Goal: Task Accomplishment & Management: Use online tool/utility

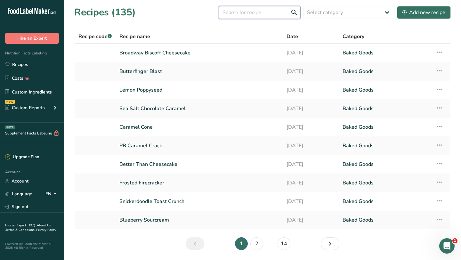
click at [243, 14] on input "text" at bounding box center [260, 12] width 82 height 13
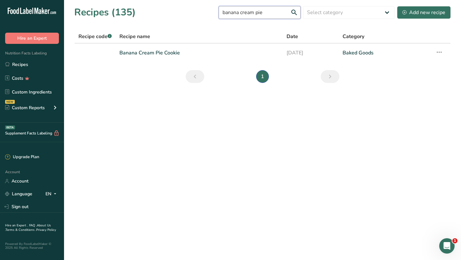
click at [241, 12] on input "banana cream pie" at bounding box center [260, 12] width 82 height 13
type input "churro"
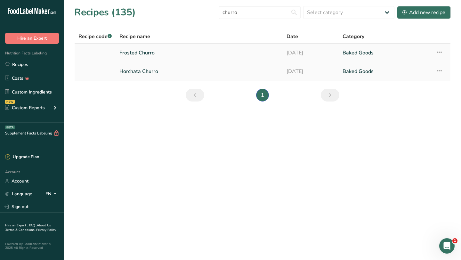
click at [438, 51] on icon at bounding box center [439, 52] width 8 height 12
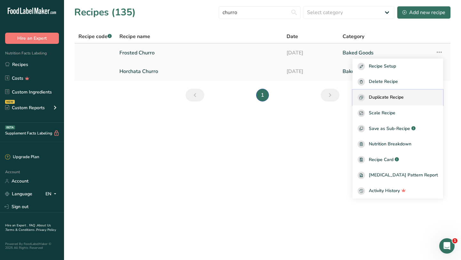
click at [403, 94] on span "Duplicate Recipe" at bounding box center [386, 97] width 35 height 7
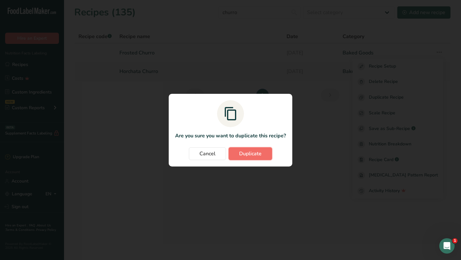
click at [261, 157] on button "Duplicate" at bounding box center [250, 153] width 44 height 13
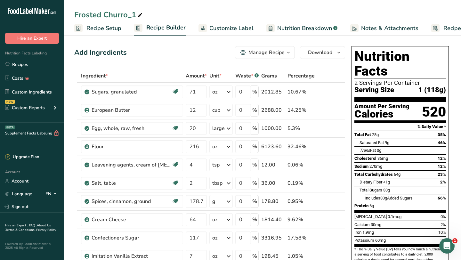
click at [124, 14] on div "Frosted Churro_1" at bounding box center [108, 15] width 69 height 12
click at [124, 14] on input "Frosted Churro_1" at bounding box center [262, 15] width 376 height 12
type input "Grand Central Churro"
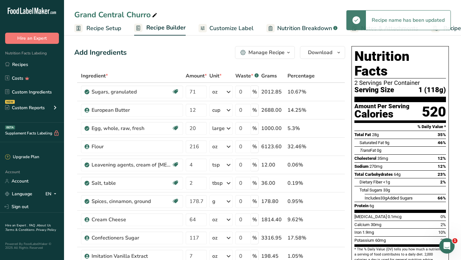
click at [116, 30] on span "Recipe Setup" at bounding box center [103, 28] width 35 height 9
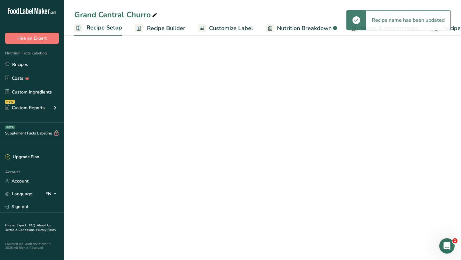
scroll to position [0, 2]
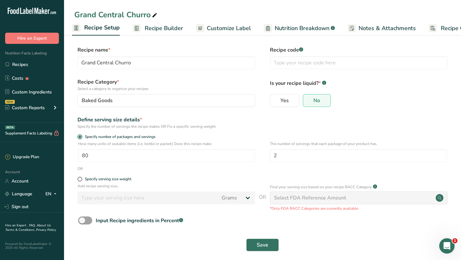
click at [155, 29] on span "Recipe Builder" at bounding box center [164, 28] width 38 height 9
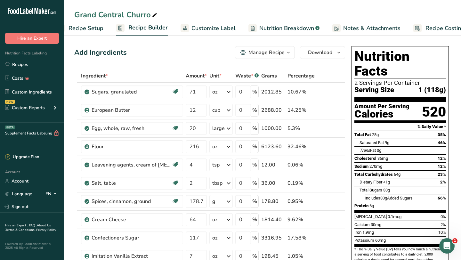
scroll to position [0, 37]
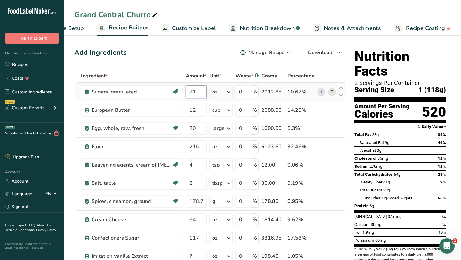
click at [193, 89] on input "71" at bounding box center [196, 91] width 21 height 13
type input "113.6"
click at [214, 55] on div "Add Ingredients Manage Recipe Delete Recipe Duplicate Recipe Scale Recipe Save …" at bounding box center [209, 52] width 271 height 13
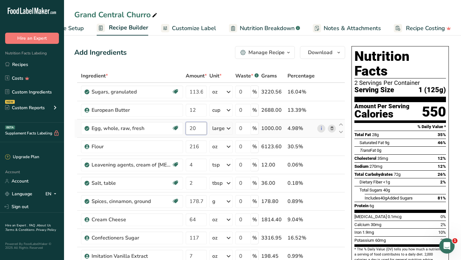
click at [195, 130] on input "20" at bounding box center [196, 128] width 21 height 13
type input "15"
click at [192, 55] on div "Add Ingredients Manage Recipe Delete Recipe Duplicate Recipe Scale Recipe Save …" at bounding box center [209, 52] width 271 height 13
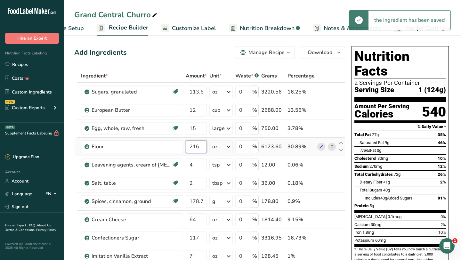
click at [196, 146] on input "216" at bounding box center [196, 146] width 21 height 13
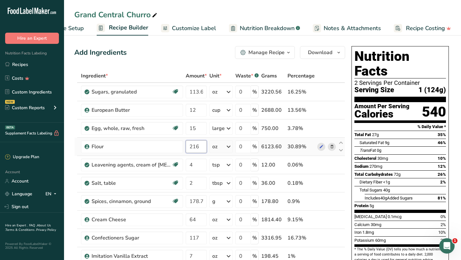
click at [196, 146] on input "216" at bounding box center [196, 146] width 21 height 13
type input "115.2"
click at [200, 165] on div "Ingredient * Amount * Unit * Waste * .a-a{fill:#347362;}.b-a{fill:#fff;} Grams …" at bounding box center [209, 223] width 271 height 309
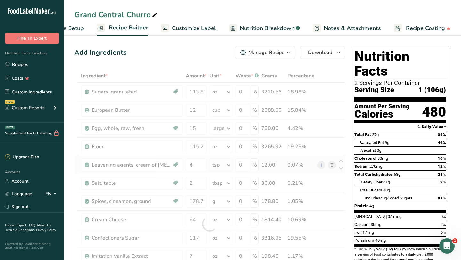
click at [229, 162] on div "Ingredient * Amount * Unit * Waste * .a-a{fill:#347362;}.b-a{fill:#fff;} Grams …" at bounding box center [209, 223] width 271 height 309
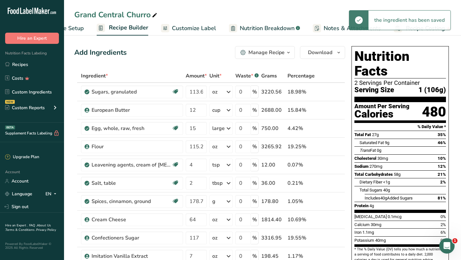
click at [227, 164] on icon at bounding box center [229, 165] width 8 height 12
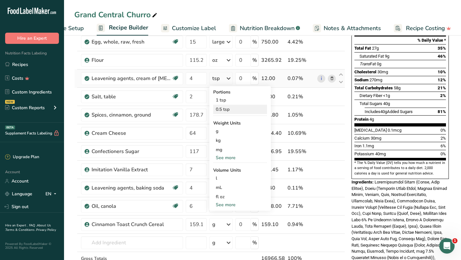
scroll to position [88, 0]
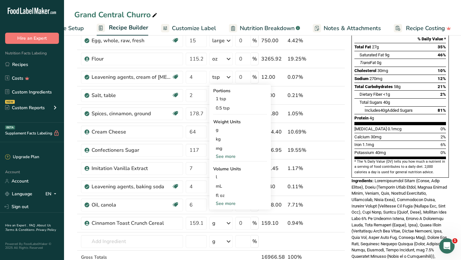
click at [398, 148] on div "Potassium 40mg 0%" at bounding box center [399, 152] width 91 height 8
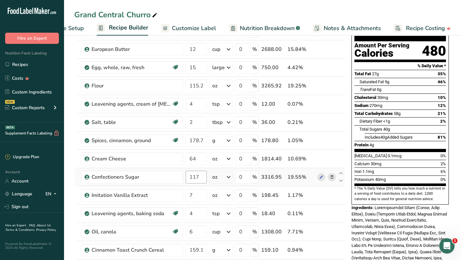
scroll to position [59, 0]
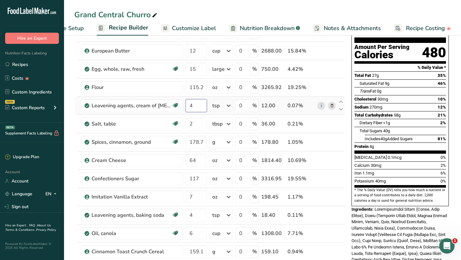
click at [194, 107] on input "4" at bounding box center [196, 105] width 21 height 13
type input "24"
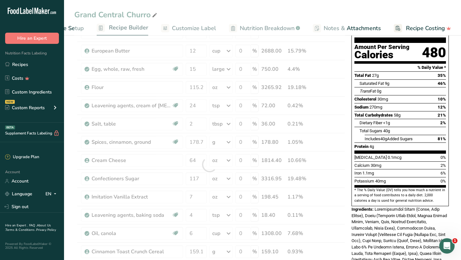
click at [365, 128] on span "Total Sugars" at bounding box center [370, 130] width 23 height 5
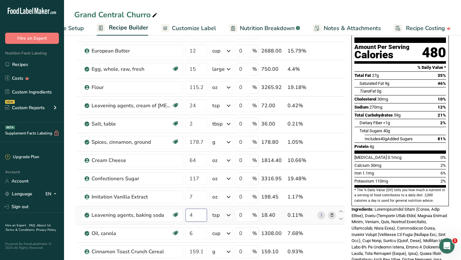
click at [195, 216] on input "4" at bounding box center [196, 215] width 21 height 13
type input "12"
click at [374, 187] on section "* The % Daily Value (DV) tells you how much a nutrient in a serving of food con…" at bounding box center [399, 195] width 91 height 16
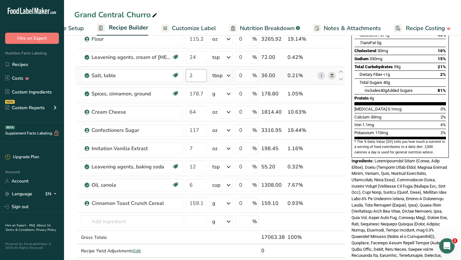
scroll to position [108, 0]
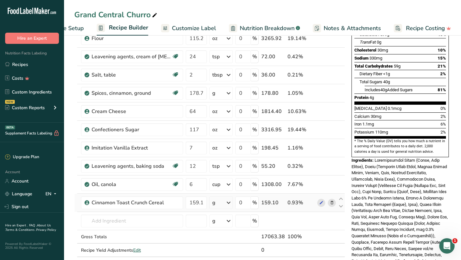
click at [332, 203] on icon at bounding box center [332, 202] width 4 height 7
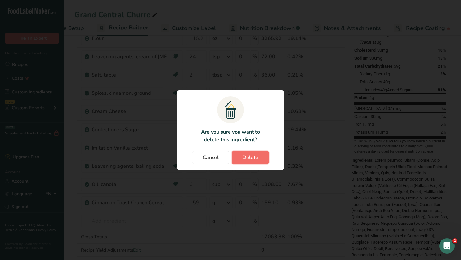
click at [259, 156] on button "Delete" at bounding box center [250, 157] width 37 height 13
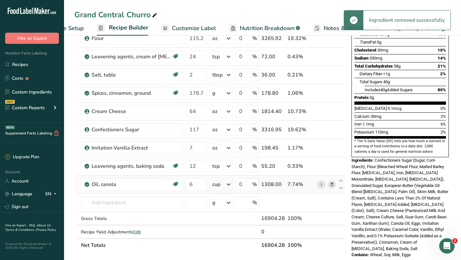
click at [331, 184] on icon at bounding box center [332, 184] width 4 height 7
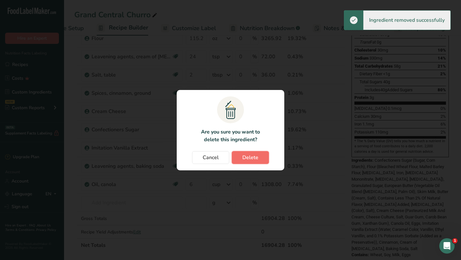
click at [256, 159] on span "Delete" at bounding box center [250, 158] width 16 height 8
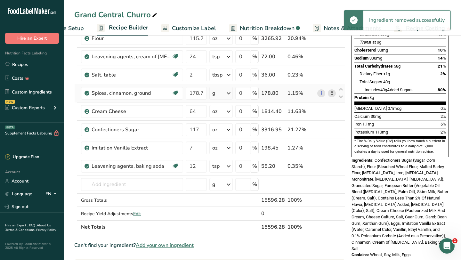
click at [215, 94] on div "g" at bounding box center [220, 93] width 23 height 13
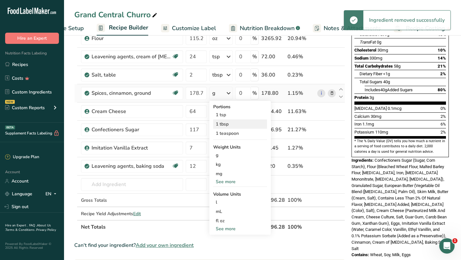
click at [225, 122] on div "1 tbsp" at bounding box center [240, 123] width 54 height 9
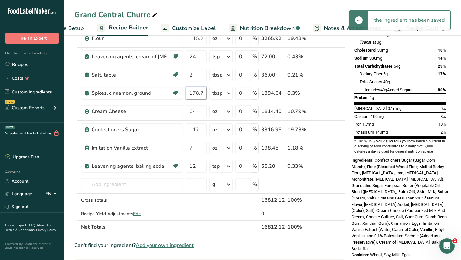
click at [194, 93] on input "178.799997" at bounding box center [196, 93] width 21 height 13
type input "3"
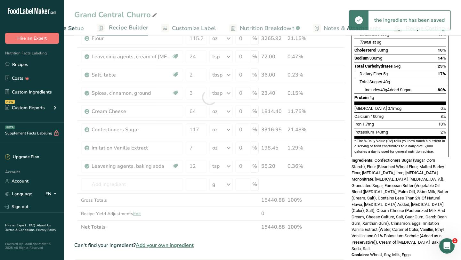
click at [382, 139] on section "* The % Daily Value (DV) tells you how much a nutrient in a serving of food con…" at bounding box center [399, 147] width 91 height 16
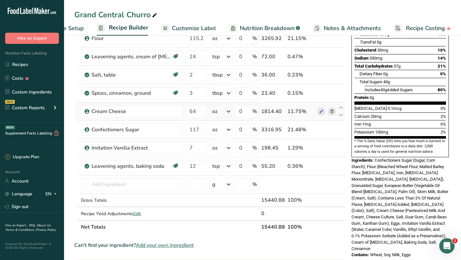
click at [331, 112] on icon at bounding box center [332, 111] width 4 height 7
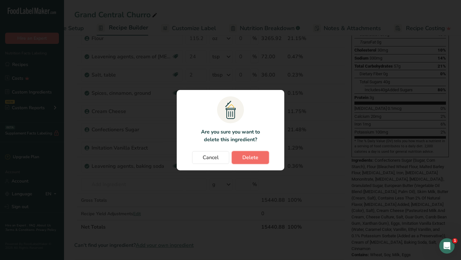
click at [261, 156] on button "Delete" at bounding box center [250, 157] width 37 height 13
type input "117"
type input "7"
type input "12"
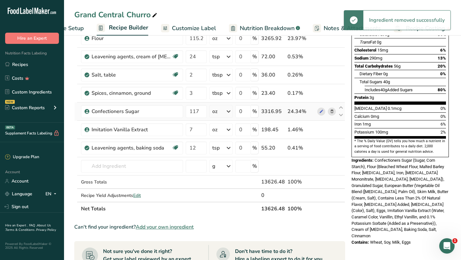
click at [332, 110] on icon at bounding box center [332, 111] width 4 height 7
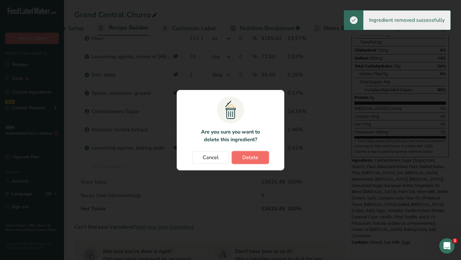
click at [255, 157] on span "Delete" at bounding box center [250, 158] width 16 height 8
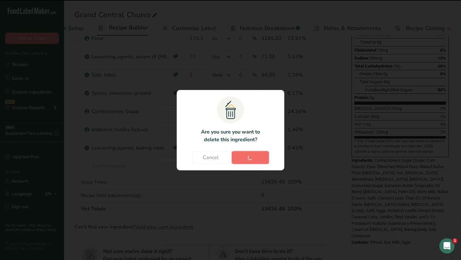
type input "7"
type input "12"
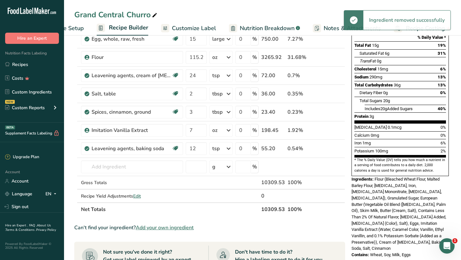
scroll to position [83, 0]
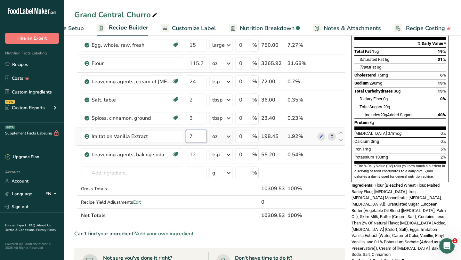
click at [194, 135] on input "7" at bounding box center [196, 136] width 21 height 13
type input "4"
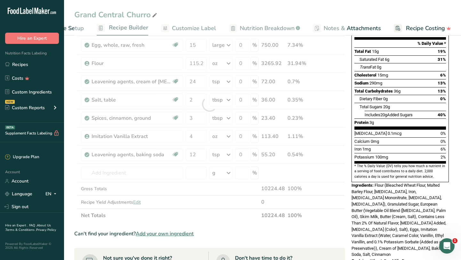
click at [382, 187] on span "Flour (Bleached Wheat Flour, Malted Barley Flour, [MEDICAL_DATA], Iron, [MEDICA…" at bounding box center [398, 220] width 95 height 74
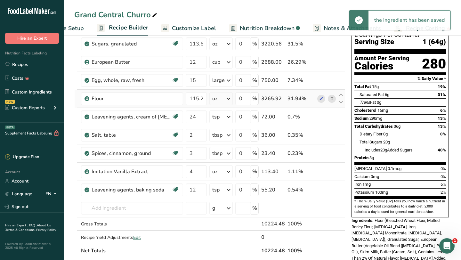
scroll to position [33, 0]
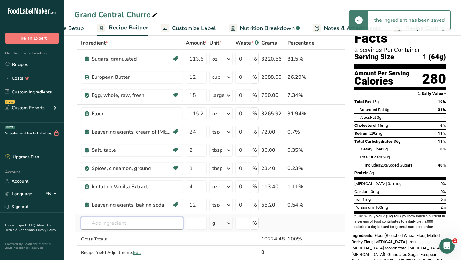
click at [147, 225] on input "text" at bounding box center [132, 223] width 102 height 13
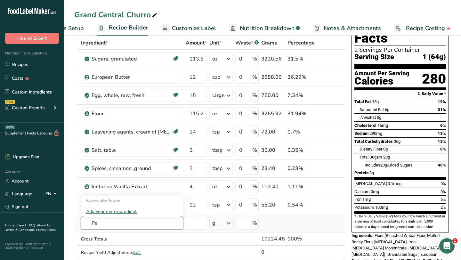
type input "P"
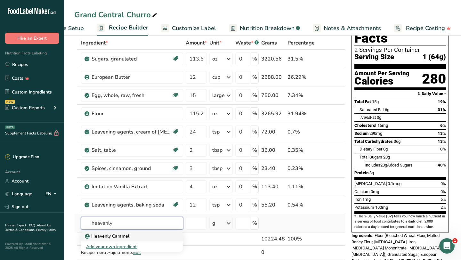
type input "heavenly"
click at [131, 238] on div "Heavenly Caramel" at bounding box center [127, 236] width 82 height 7
type input "Heavenly Caramel"
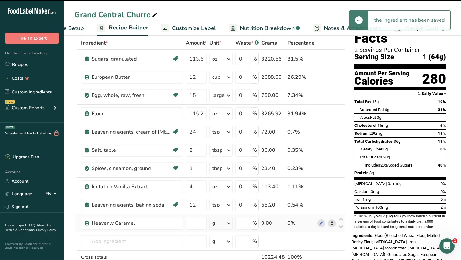
type input "0"
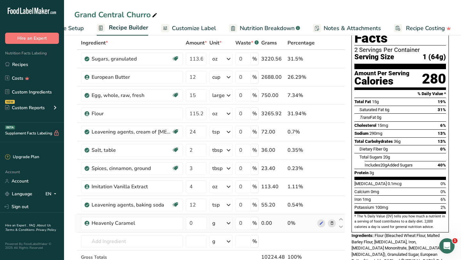
click at [219, 223] on div "g" at bounding box center [220, 223] width 23 height 13
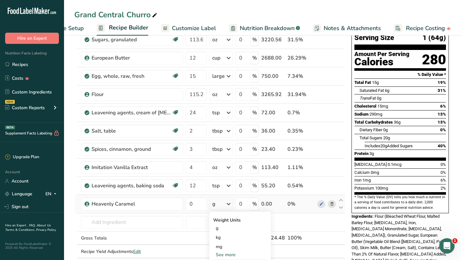
scroll to position [63, 0]
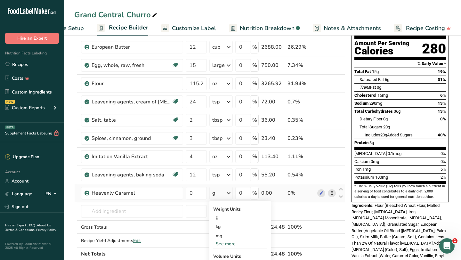
click at [222, 244] on div "See more" at bounding box center [240, 243] width 54 height 7
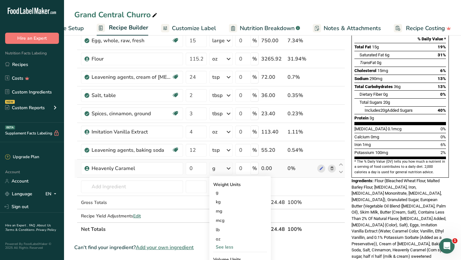
scroll to position [89, 0]
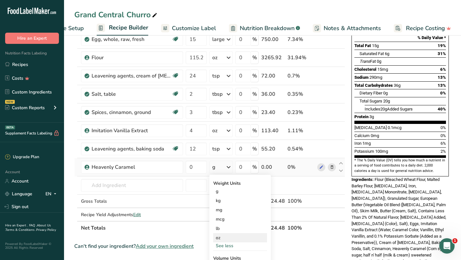
click at [220, 237] on div "oz" at bounding box center [240, 237] width 54 height 9
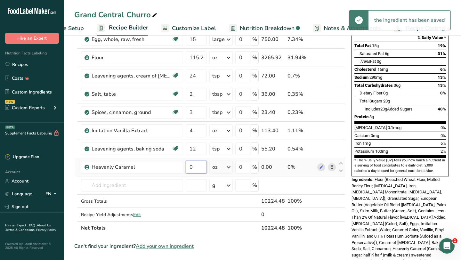
click at [191, 169] on input "0" at bounding box center [196, 167] width 21 height 13
type input "6"
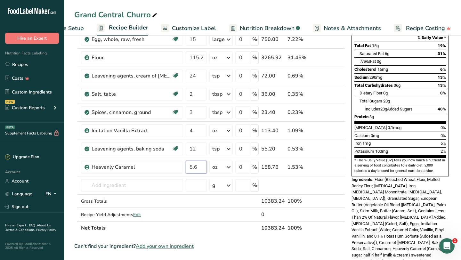
type input "5.6"
click at [394, 184] on span "Flour (Bleached Wheat Flour, Malted Barley Flour, [MEDICAL_DATA], Iron, [MEDICA…" at bounding box center [399, 230] width 97 height 106
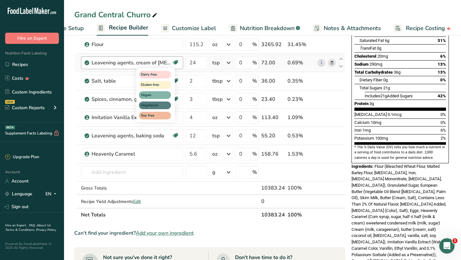
scroll to position [113, 0]
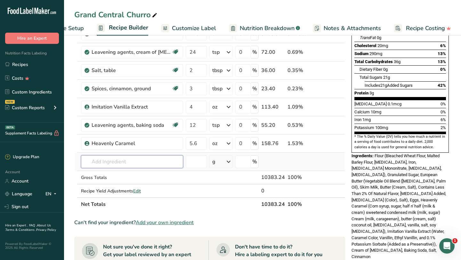
click at [112, 164] on input "text" at bounding box center [132, 161] width 102 height 13
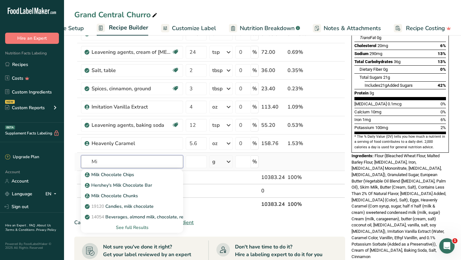
type input "M"
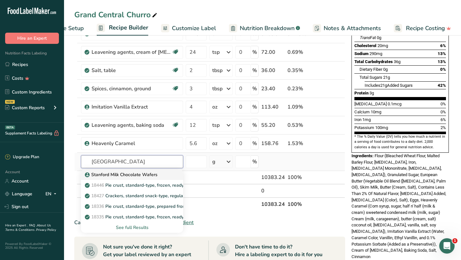
type input "[GEOGRAPHIC_DATA]"
click at [99, 176] on p "Stanford Milk Chocolate Wafers" at bounding box center [121, 174] width 71 height 7
type input "Stanford Milk Chocolate Wafers"
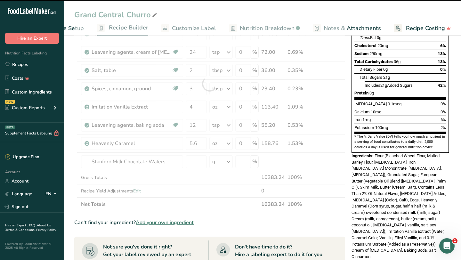
type input "0"
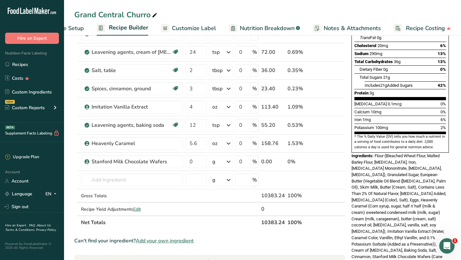
click at [217, 164] on div "g" at bounding box center [220, 161] width 23 height 13
click at [224, 214] on div "See more" at bounding box center [240, 212] width 54 height 7
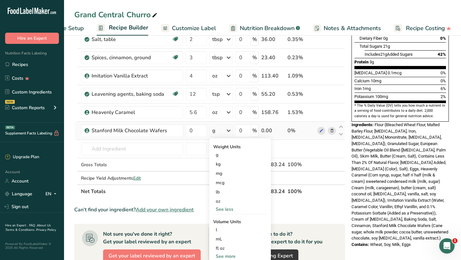
scroll to position [148, 0]
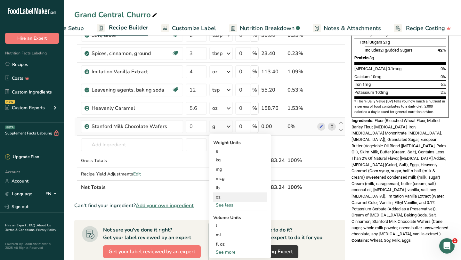
click at [220, 198] on div "oz" at bounding box center [240, 196] width 54 height 9
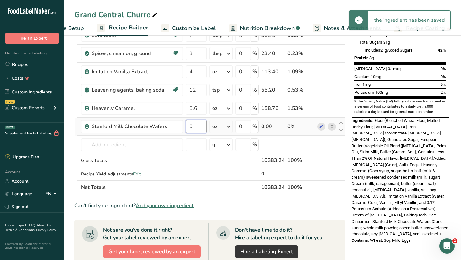
click at [195, 128] on input "0" at bounding box center [196, 126] width 21 height 13
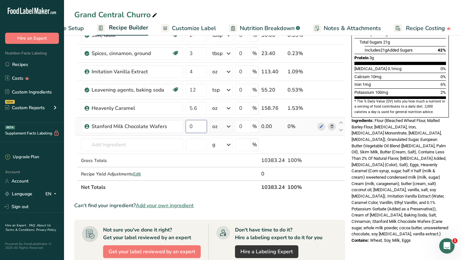
click at [195, 128] on input "0" at bounding box center [196, 126] width 21 height 13
type input "24"
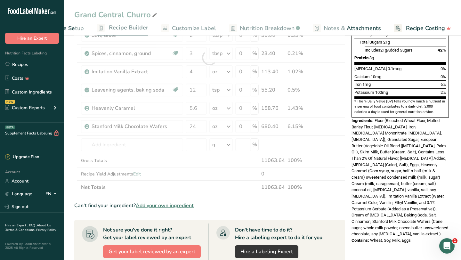
click at [377, 152] on span "Flour (Bleached Wheat Flour, Malted Barley Flour, [MEDICAL_DATA], Iron, [MEDICA…" at bounding box center [399, 177] width 97 height 118
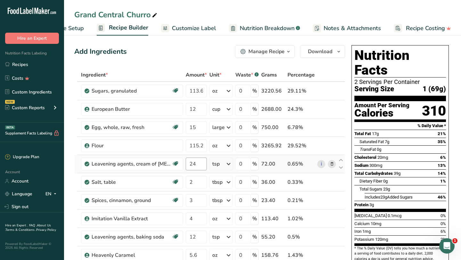
scroll to position [0, 0]
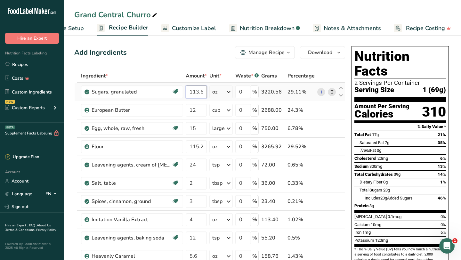
click at [197, 92] on input "113.6" at bounding box center [196, 91] width 21 height 13
type input "131.35"
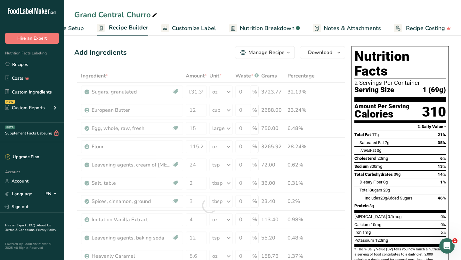
click at [389, 154] on div "[MEDICAL_DATA] 20mg 6%" at bounding box center [399, 158] width 91 height 8
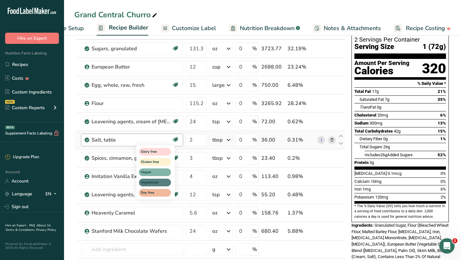
scroll to position [49, 0]
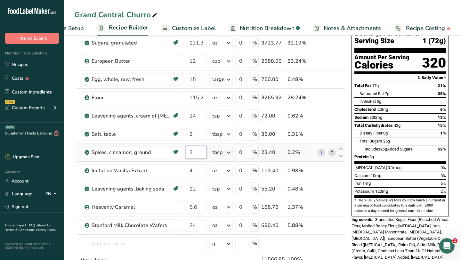
click at [195, 154] on input "3" at bounding box center [196, 152] width 21 height 13
type input "11"
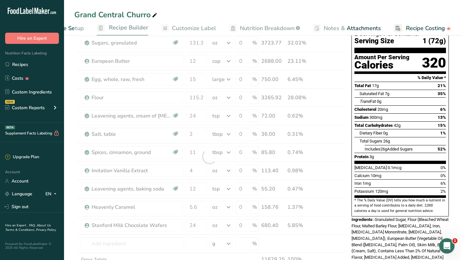
click at [369, 217] on span "Ingredients:" at bounding box center [362, 219] width 22 height 5
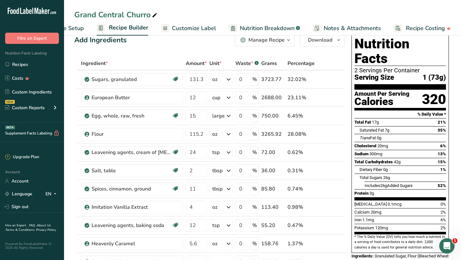
scroll to position [0, 0]
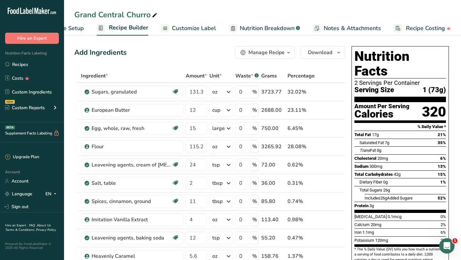
click at [72, 29] on span "Recipe Setup" at bounding box center [66, 28] width 35 height 9
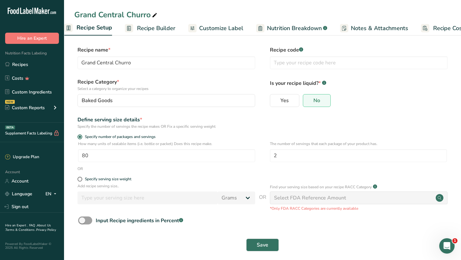
scroll to position [0, 2]
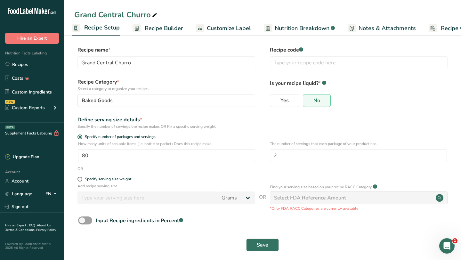
click at [163, 30] on span "Recipe Builder" at bounding box center [164, 28] width 38 height 9
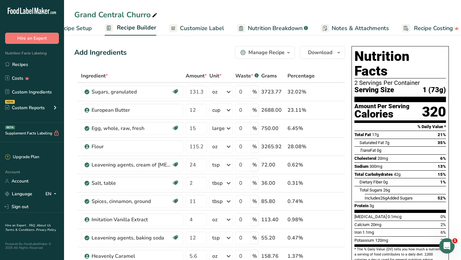
scroll to position [0, 37]
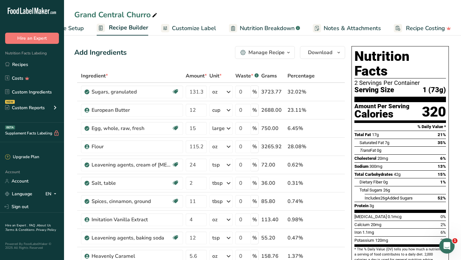
click at [203, 28] on span "Customize Label" at bounding box center [194, 28] width 44 height 9
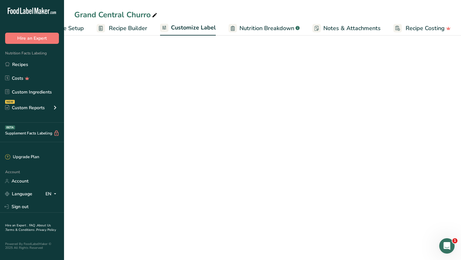
scroll to position [0, 37]
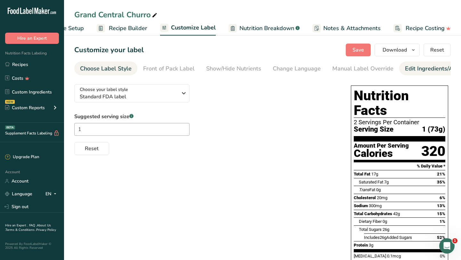
click at [408, 67] on div "Edit Ingredients/Allergens List" at bounding box center [445, 68] width 81 height 9
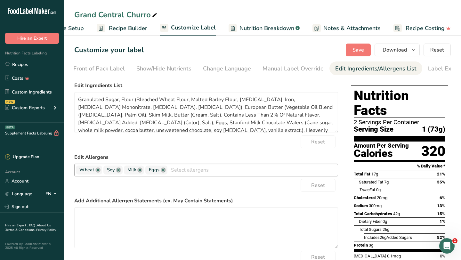
scroll to position [0, 89]
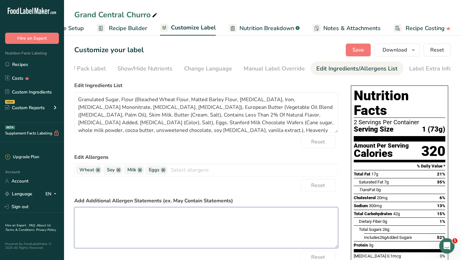
click at [169, 226] on textarea at bounding box center [206, 227] width 264 height 41
paste textarea "Our cookies are made onsite and may come into contact with different allergens …"
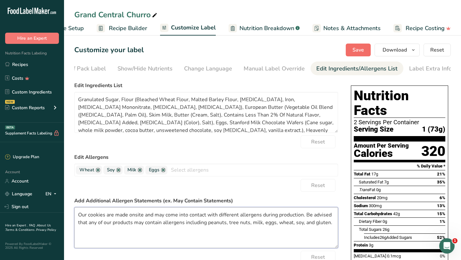
type textarea "Our cookies are made onsite and may come into contact with different allergens …"
click at [356, 48] on span "Save" at bounding box center [358, 50] width 12 height 8
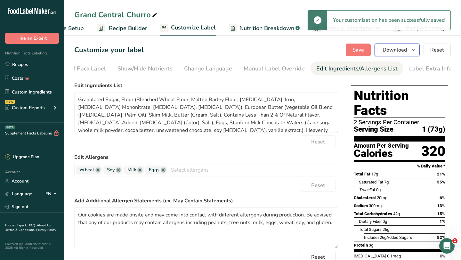
click at [395, 50] on span "Download" at bounding box center [394, 50] width 24 height 8
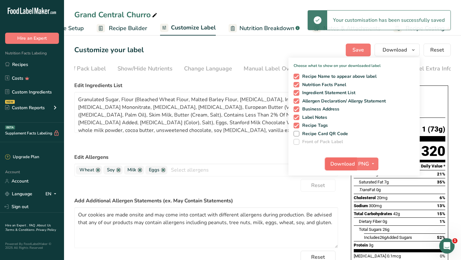
click at [343, 168] on button "Download" at bounding box center [340, 163] width 31 height 13
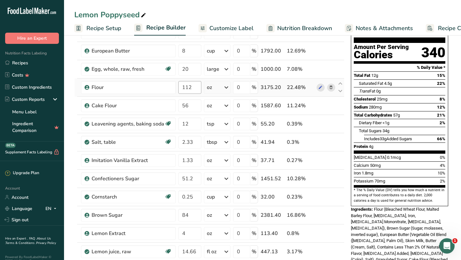
scroll to position [20, 0]
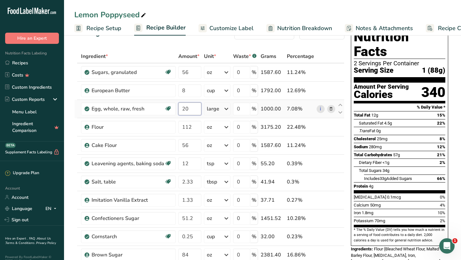
click at [188, 109] on input "20" at bounding box center [189, 108] width 23 height 13
type input "15"
click at [377, 121] on span "Saturated Fat" at bounding box center [371, 123] width 24 height 5
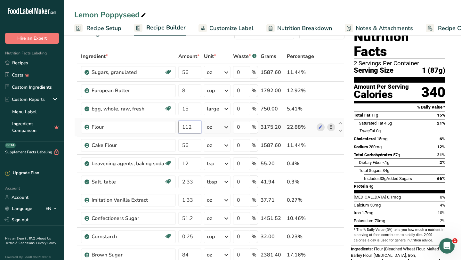
click at [186, 125] on input "112" at bounding box center [189, 127] width 23 height 13
type input "115.2"
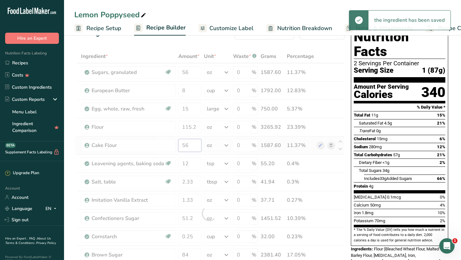
click at [187, 145] on div "Ingredient * Amount * Unit * Waste * .a-a{fill:#347362;}.b-a{fill:#fff;} Grams …" at bounding box center [209, 213] width 270 height 327
click at [187, 145] on div at bounding box center [209, 213] width 270 height 327
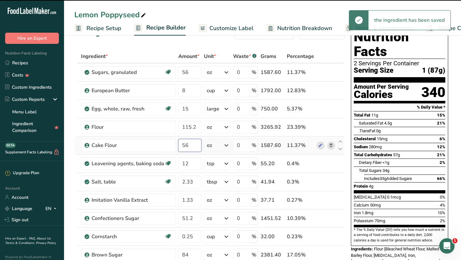
click at [187, 145] on input "56" at bounding box center [189, 145] width 23 height 13
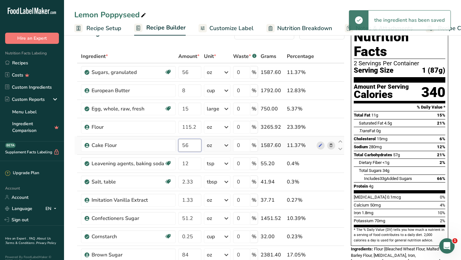
click at [187, 145] on input "56" at bounding box center [189, 145] width 23 height 13
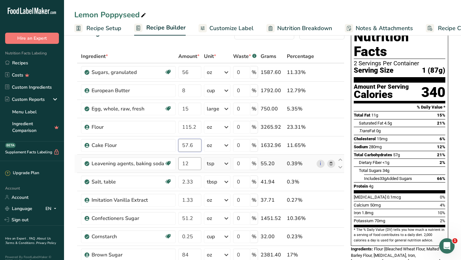
type input "57.6"
click at [196, 165] on div "Ingredient * Amount * Unit * Waste * .a-a{fill:#347362;}.b-a{fill:#fff;} Grams …" at bounding box center [209, 213] width 270 height 327
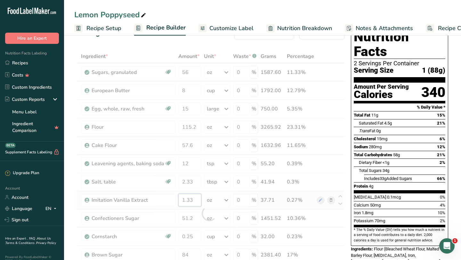
click at [189, 199] on div "Ingredient * Amount * Unit * Waste * .a-a{fill:#347362;}.b-a{fill:#fff;} Grams …" at bounding box center [209, 213] width 270 height 327
click at [189, 199] on div at bounding box center [209, 213] width 270 height 327
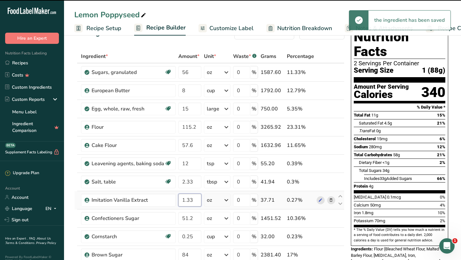
click at [189, 200] on input "1.33" at bounding box center [189, 200] width 23 height 13
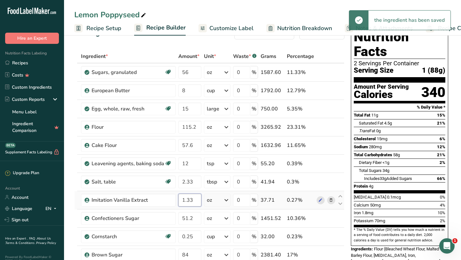
click at [189, 200] on input "1.33" at bounding box center [189, 200] width 23 height 13
type input "4"
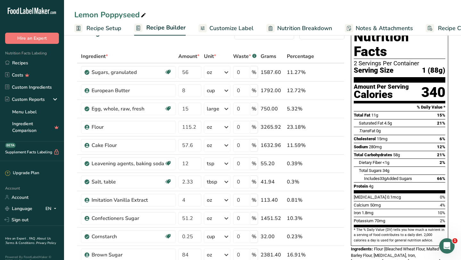
click at [407, 135] on div "Cholesterol 15mg 6%" at bounding box center [399, 139] width 91 height 8
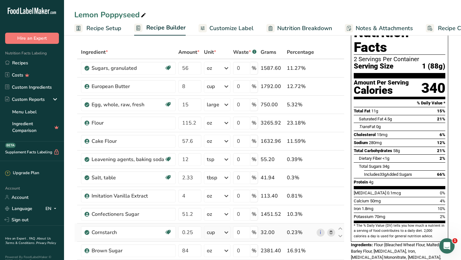
scroll to position [0, 0]
